Goal: Information Seeking & Learning: Find specific fact

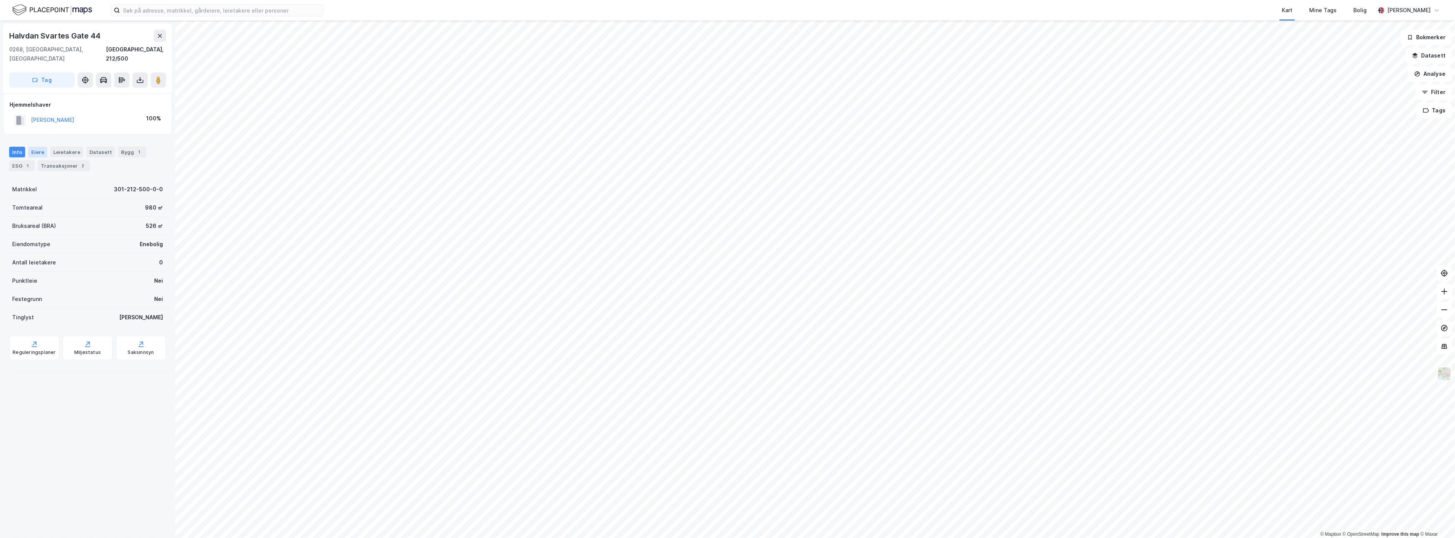
click at [37, 147] on div "Eiere" at bounding box center [37, 152] width 19 height 11
click at [60, 160] on div "Transaksjoner 2" at bounding box center [64, 165] width 52 height 11
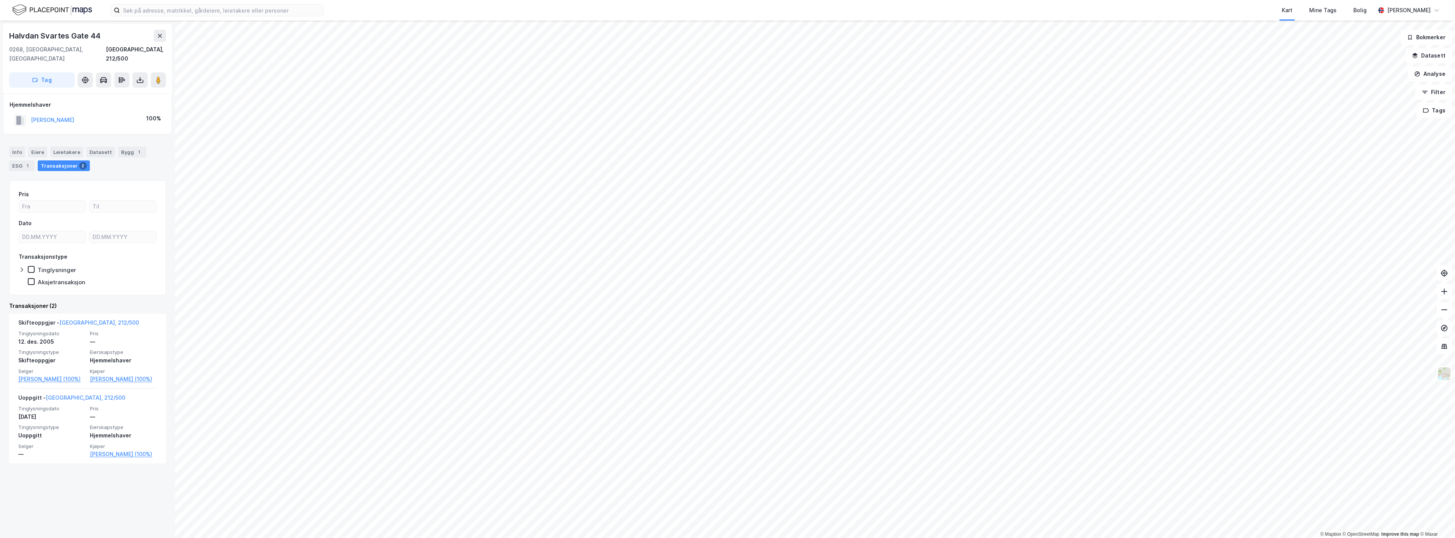
click at [65, 137] on div "Info [PERSON_NAME] Datasett Bygg 1 ESG 1 Transaksjoner 2" at bounding box center [87, 155] width 175 height 37
click at [63, 147] on div "Leietakere" at bounding box center [66, 152] width 33 height 11
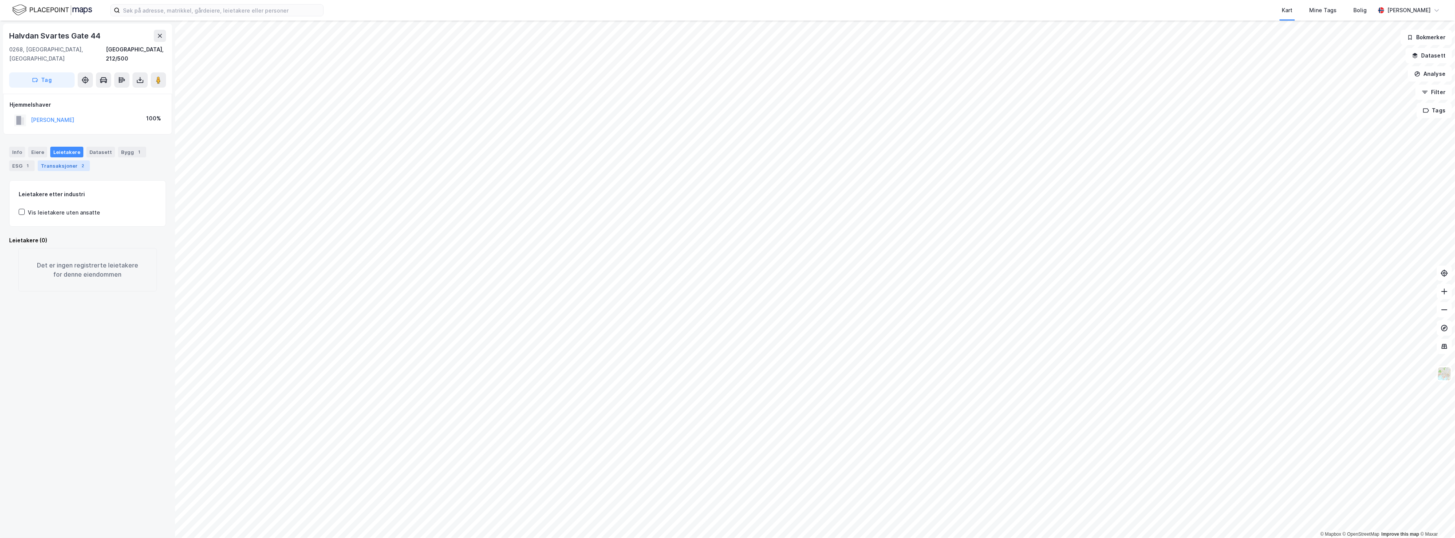
click at [55, 160] on div "Transaksjoner 2" at bounding box center [64, 165] width 52 height 11
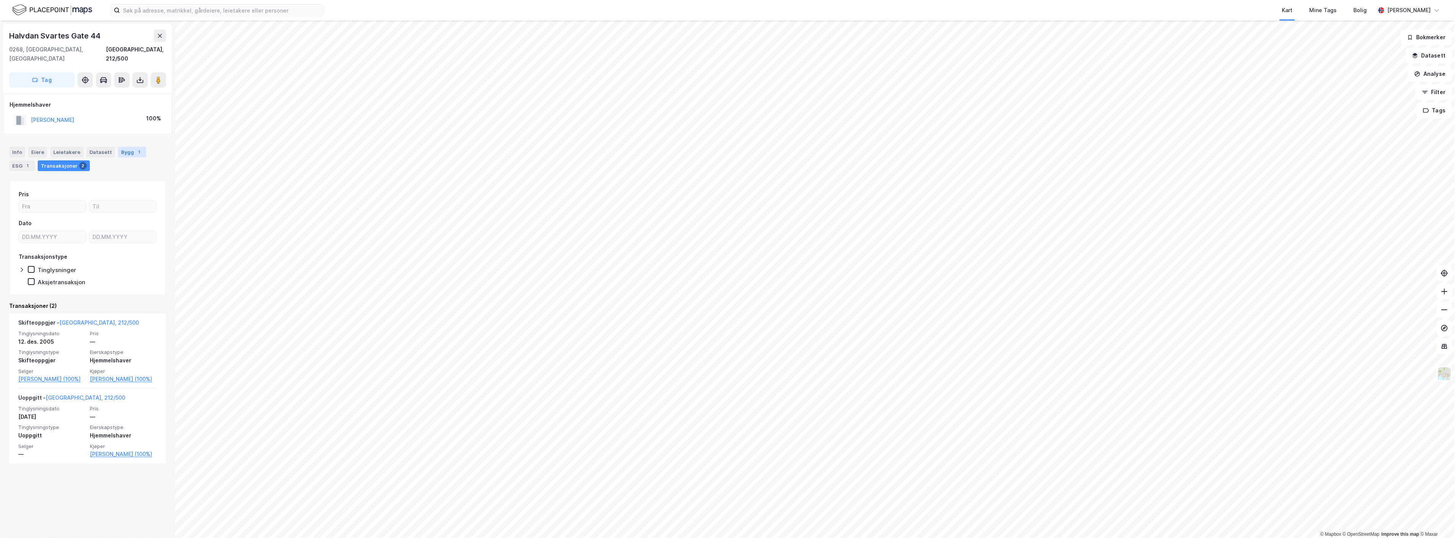
click at [127, 147] on div "Bygg 1" at bounding box center [132, 152] width 28 height 11
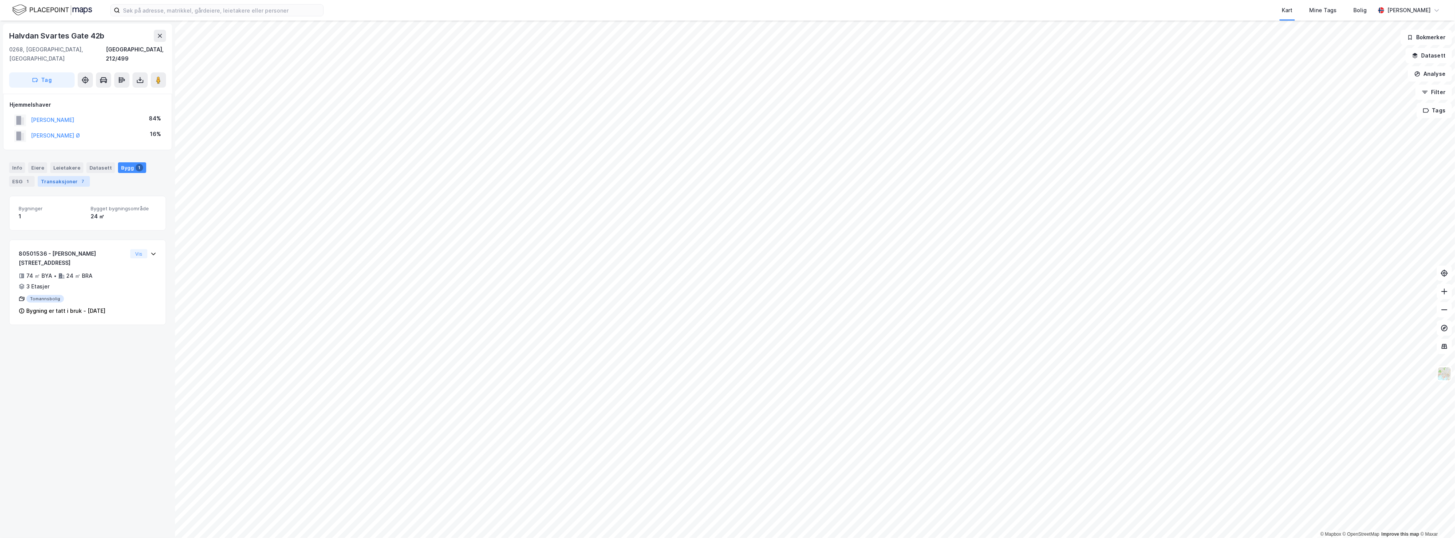
click at [54, 176] on div "Transaksjoner 7" at bounding box center [64, 181] width 52 height 11
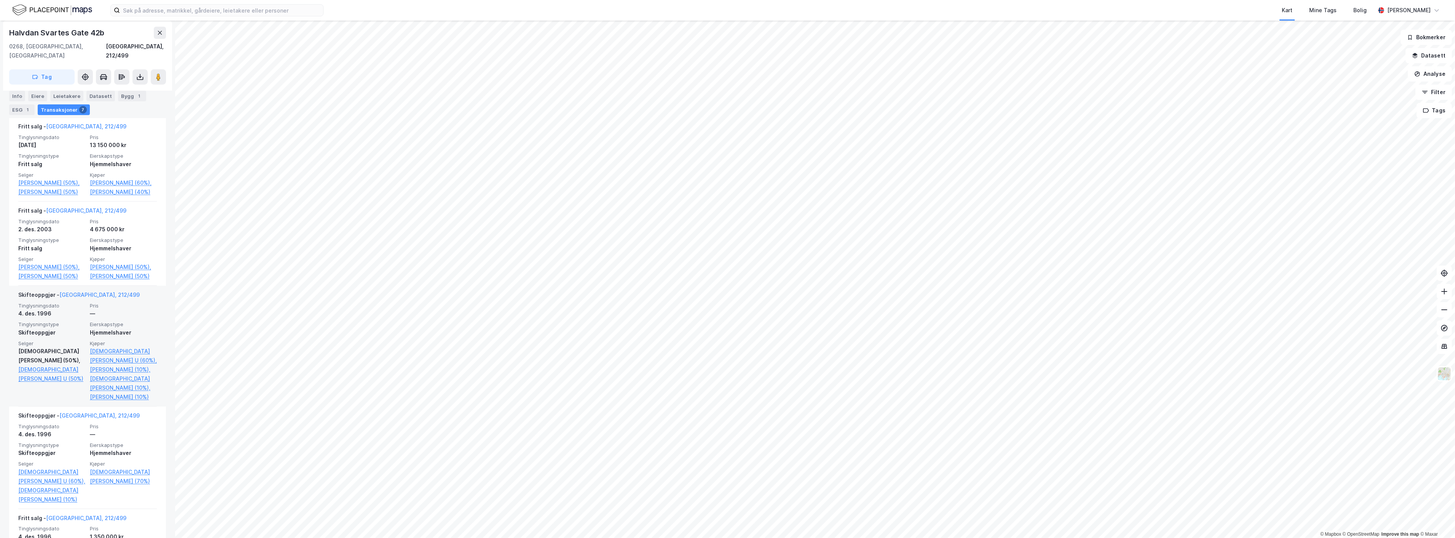
scroll to position [423, 0]
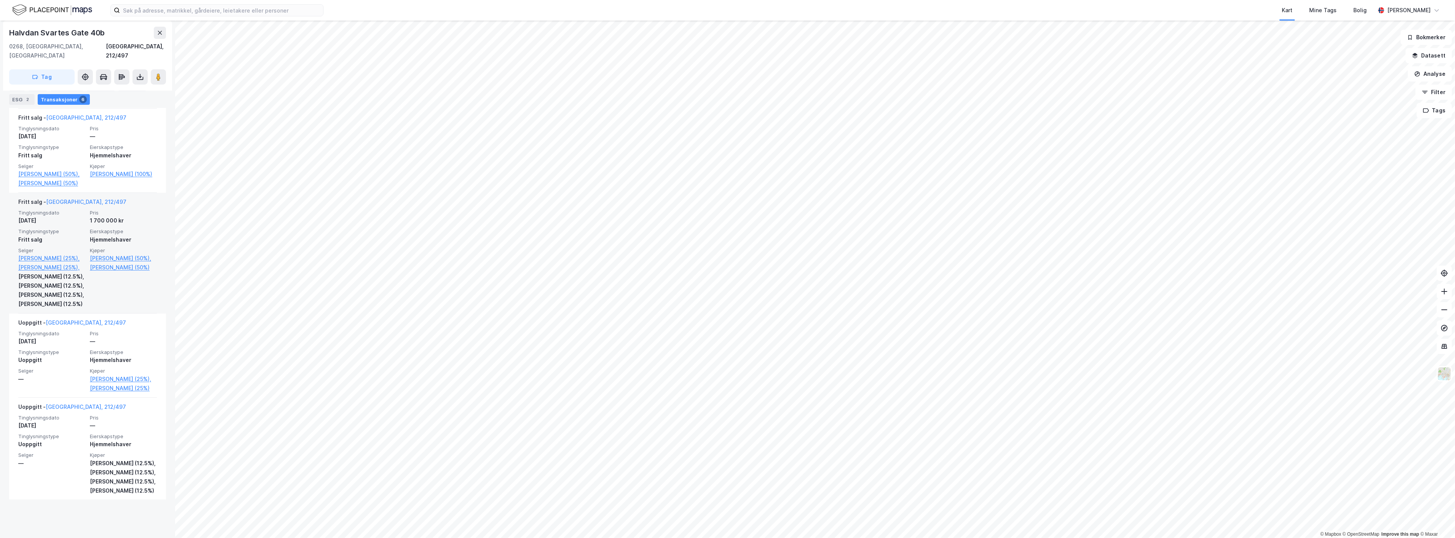
scroll to position [405, 0]
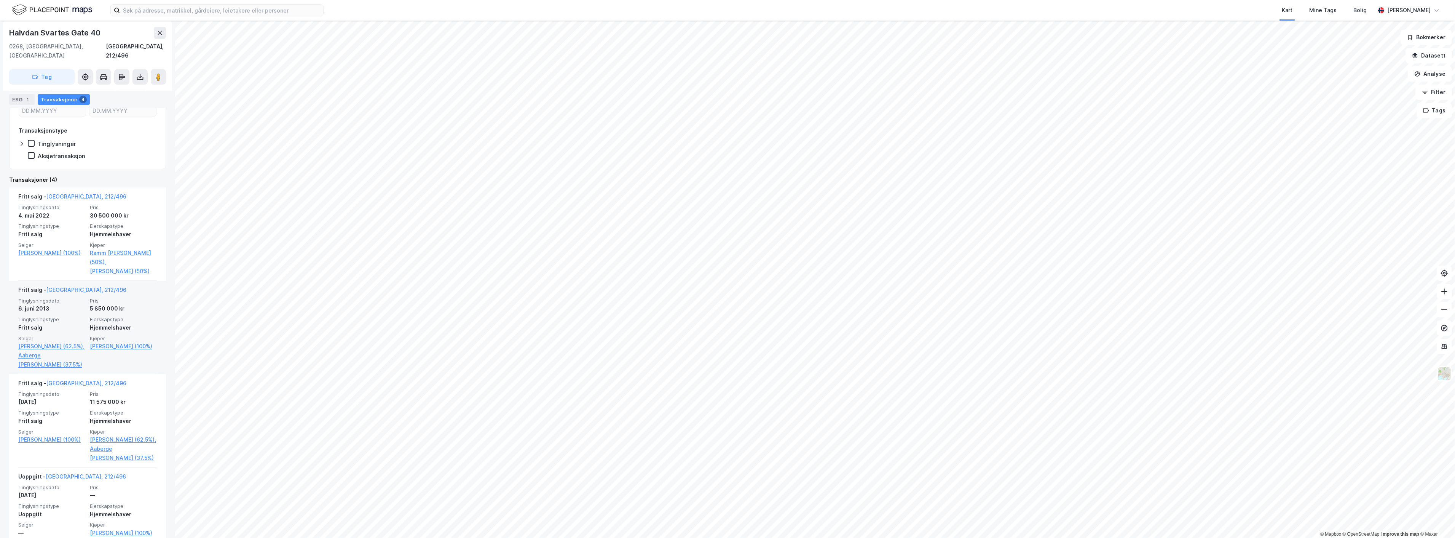
scroll to position [155, 0]
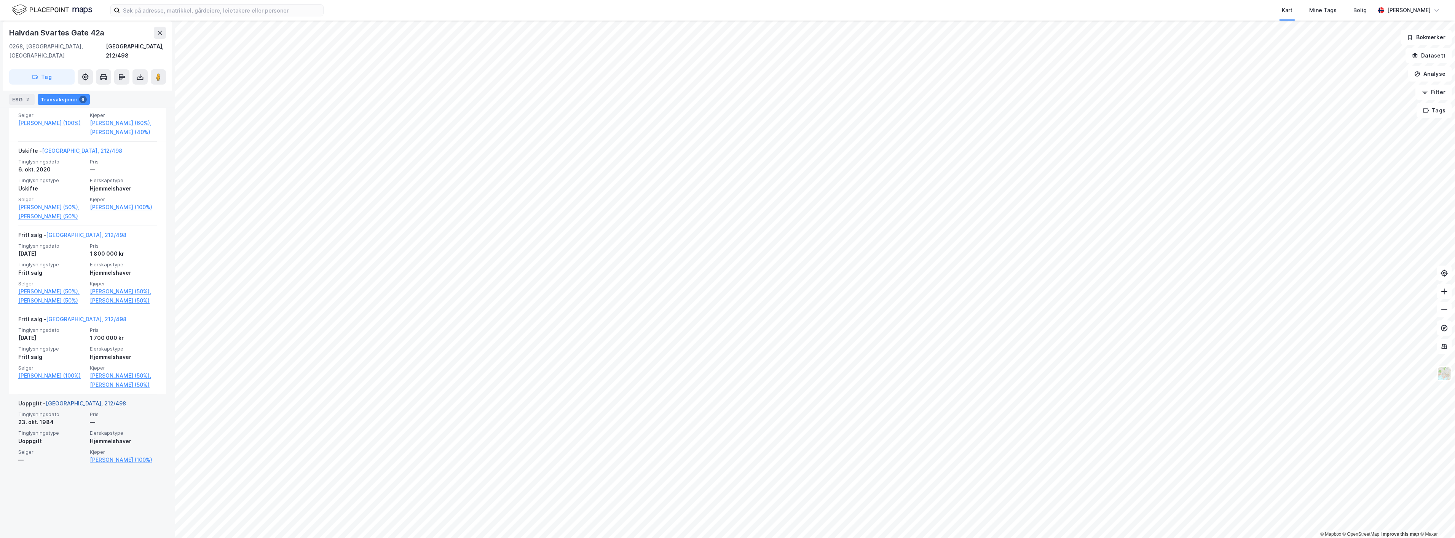
scroll to position [369, 0]
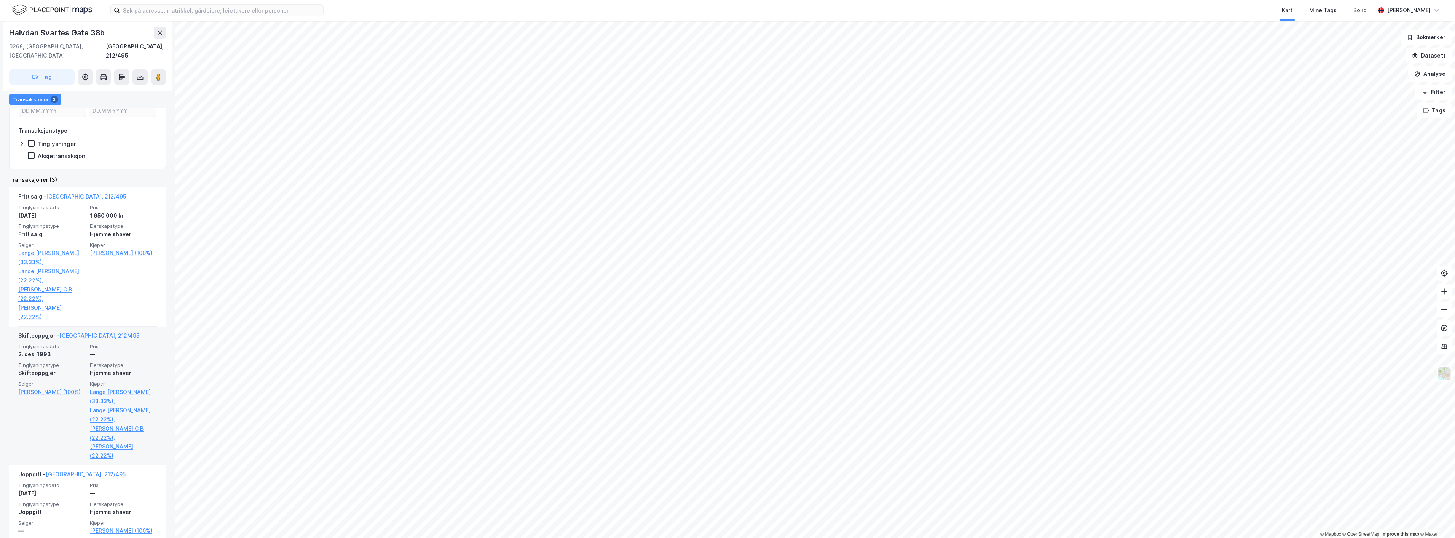
scroll to position [128, 0]
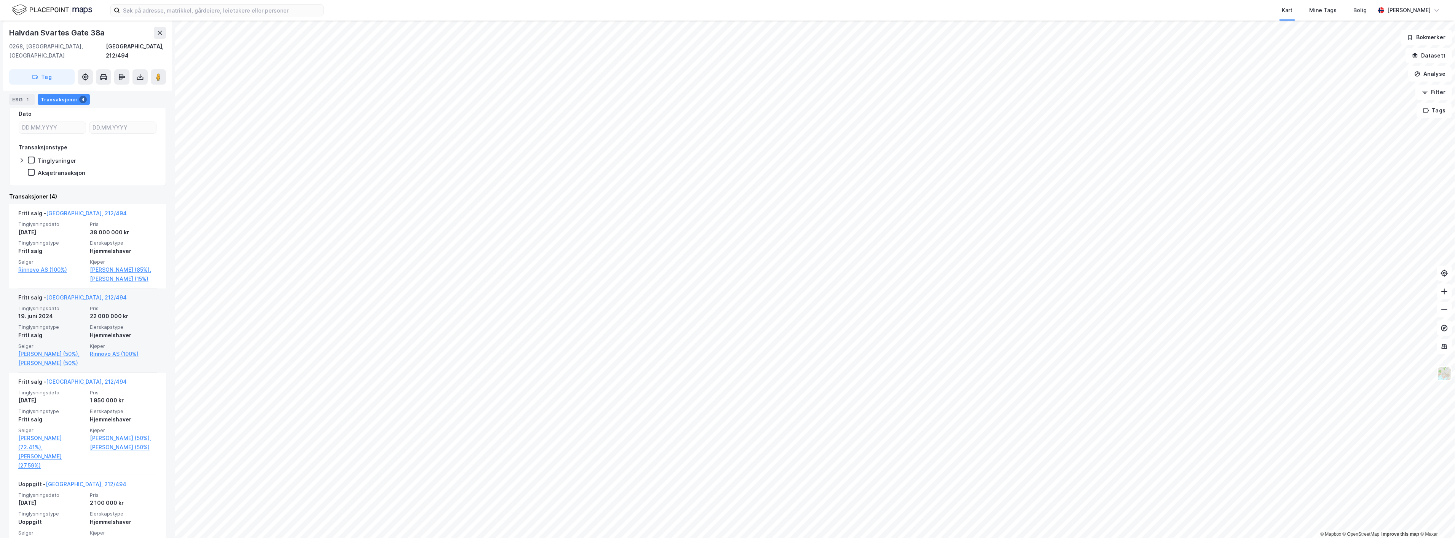
scroll to position [155, 0]
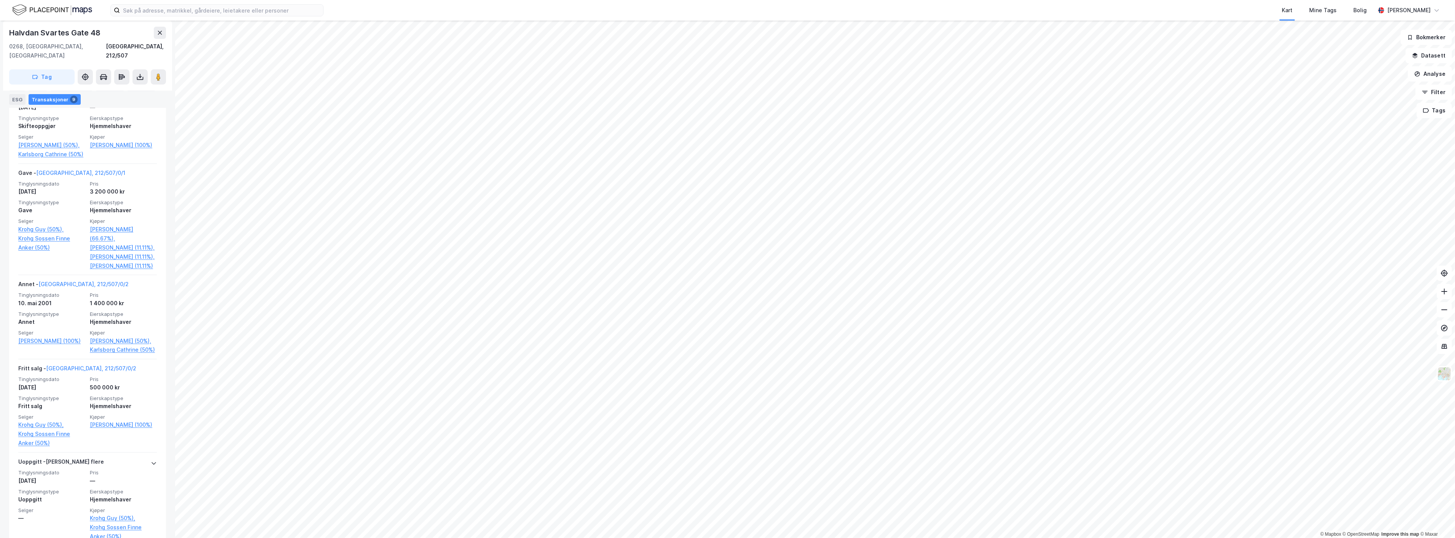
scroll to position [669, 0]
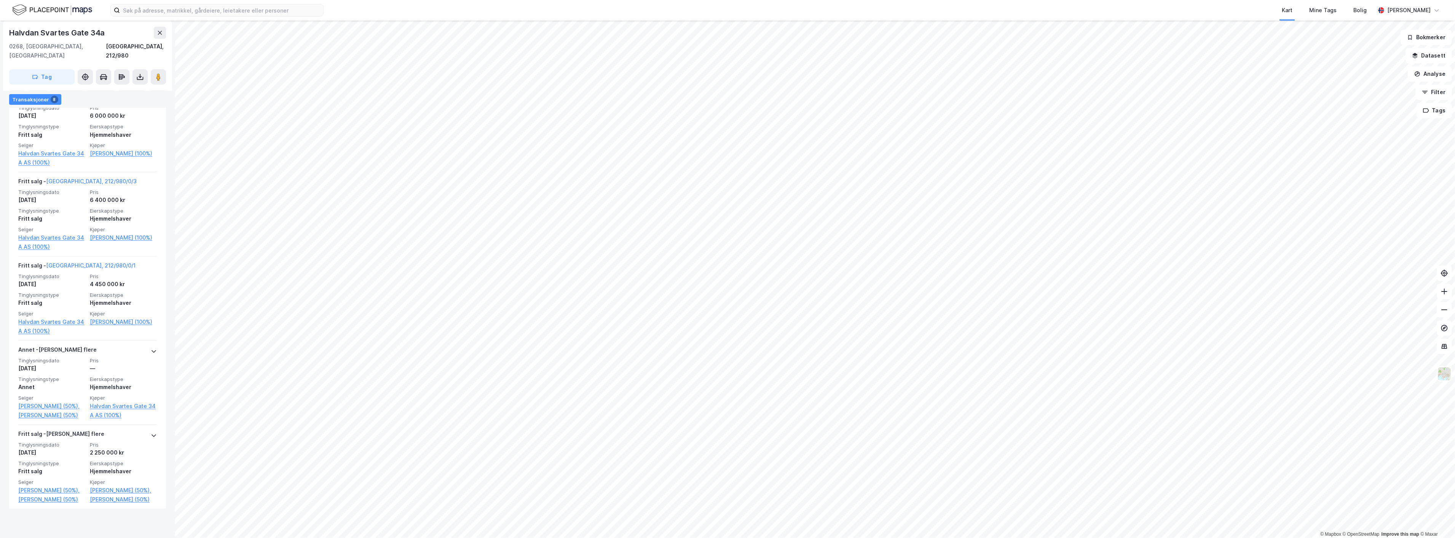
scroll to position [557, 0]
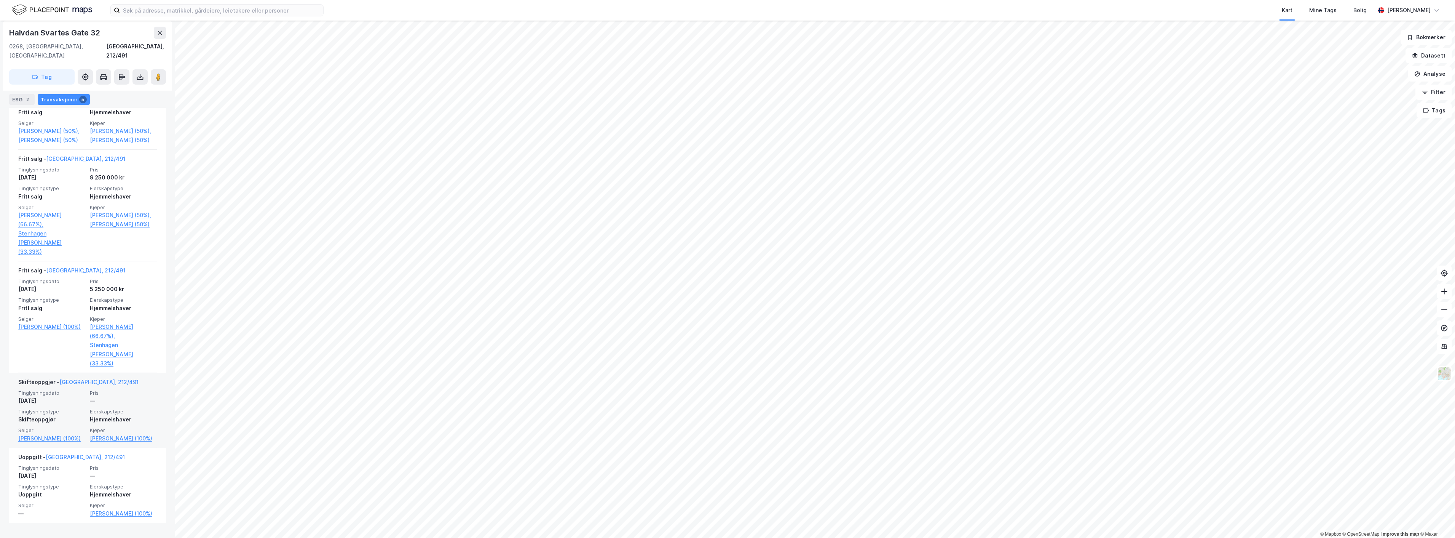
scroll to position [266, 0]
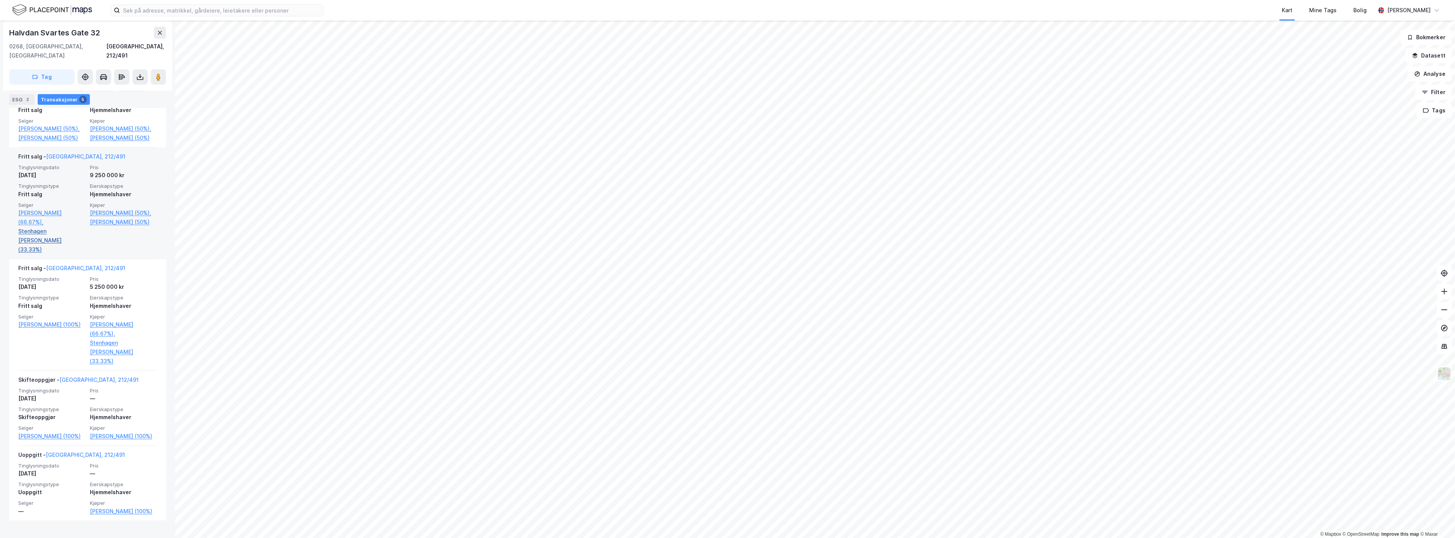
click at [30, 240] on link "Stenhagen [PERSON_NAME] (33.33%)" at bounding box center [51, 240] width 67 height 27
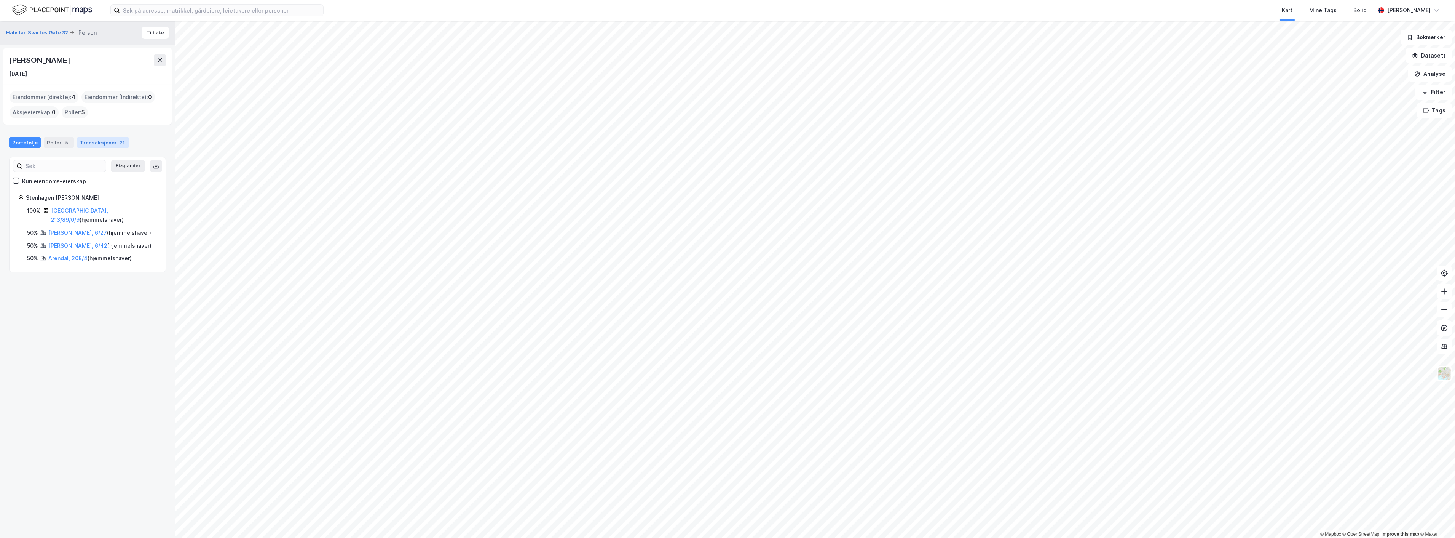
click at [102, 139] on div "Transaksjoner 21" at bounding box center [103, 142] width 52 height 11
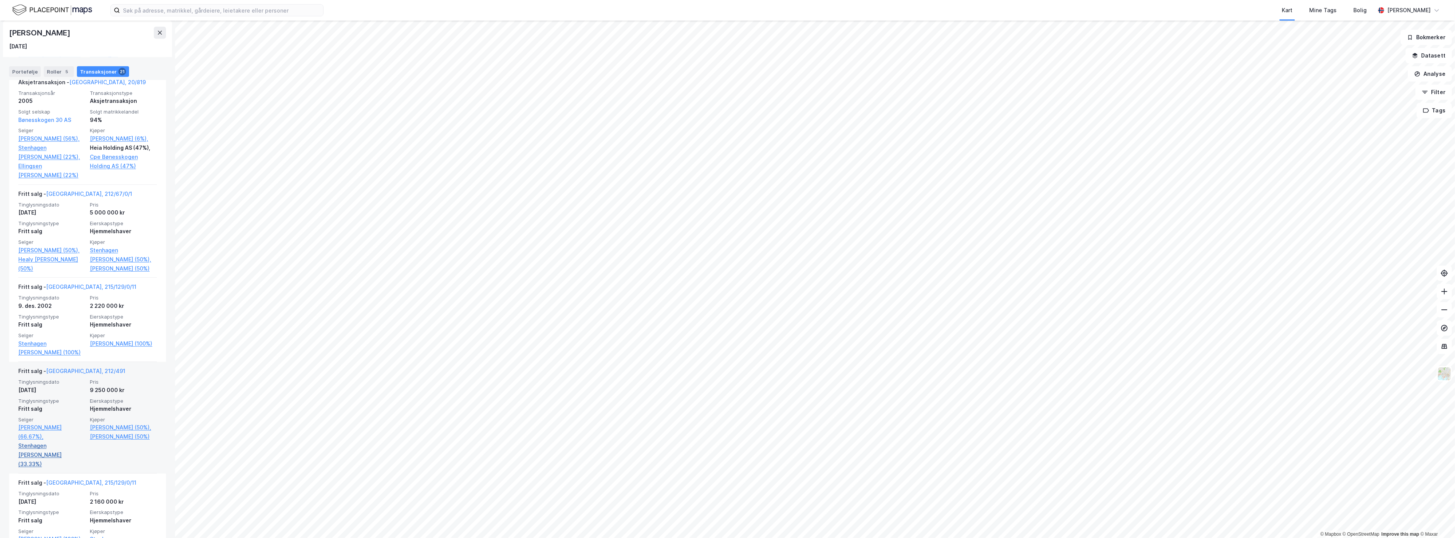
scroll to position [1396, 0]
click at [60, 439] on link "[PERSON_NAME] (66.67%)," at bounding box center [51, 435] width 67 height 18
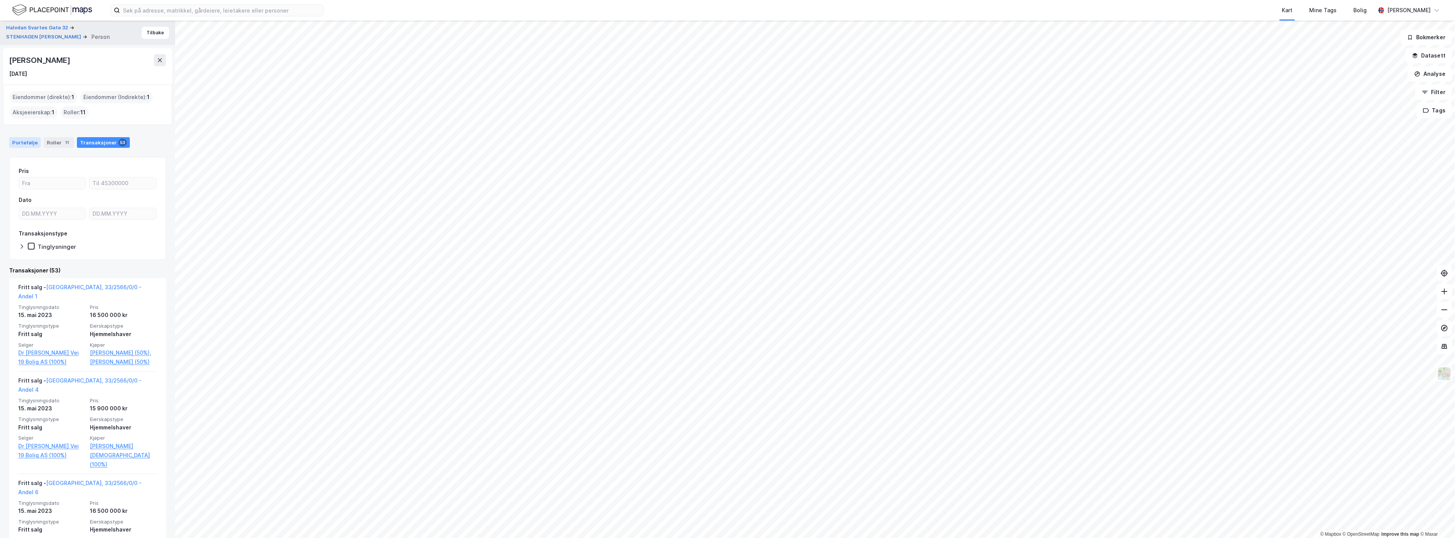
click at [20, 138] on div "Portefølje" at bounding box center [25, 142] width 32 height 11
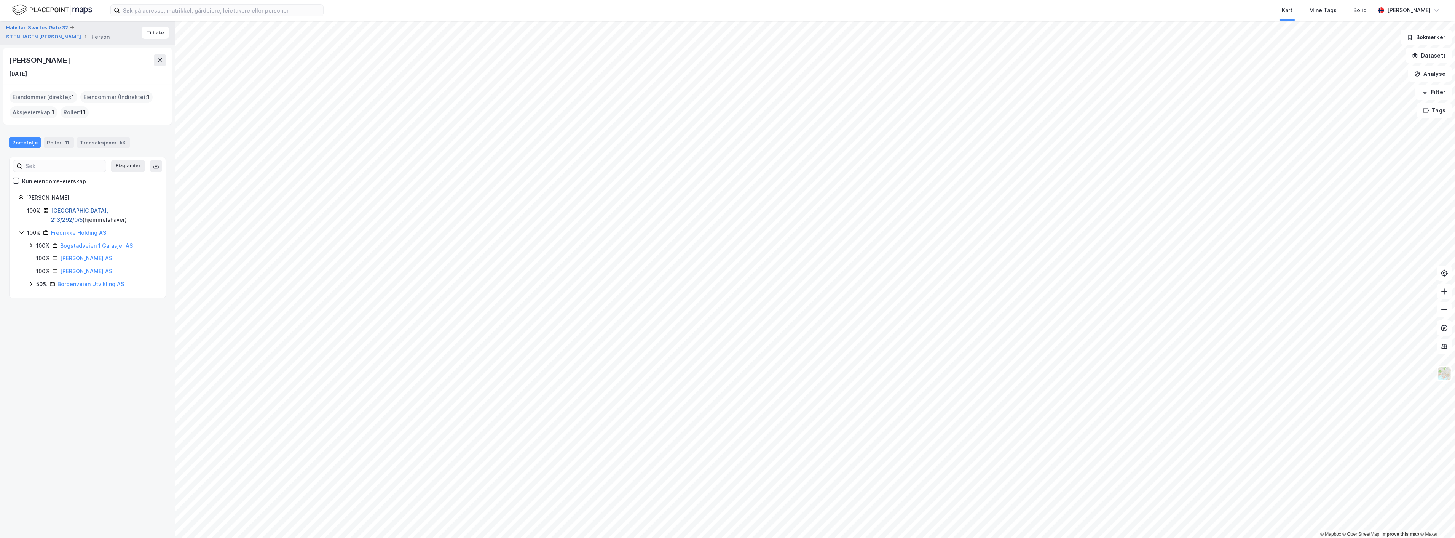
click at [67, 209] on link "[GEOGRAPHIC_DATA], 213/292/0/5" at bounding box center [79, 215] width 57 height 16
